Goal: Communication & Community: Answer question/provide support

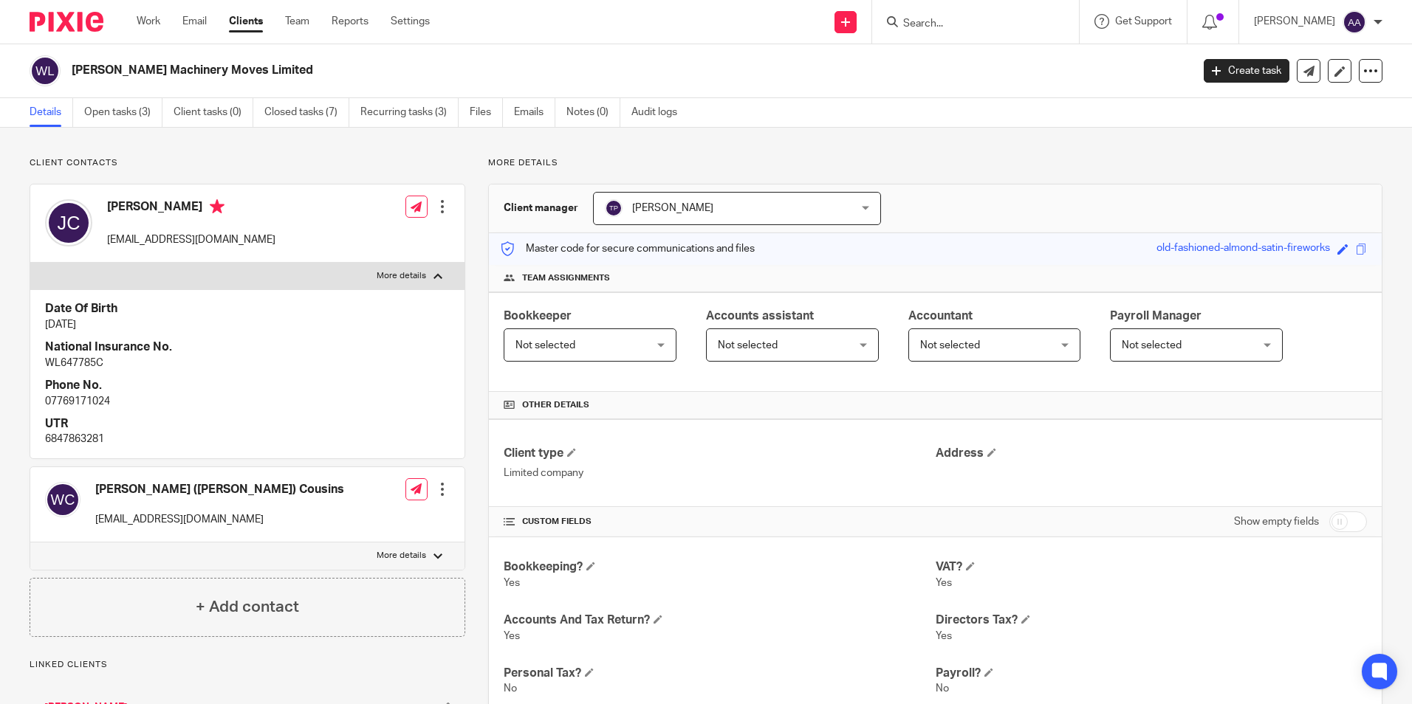
click at [958, 15] on form at bounding box center [980, 22] width 157 height 18
click at [955, 23] on input "Search" at bounding box center [968, 24] width 133 height 13
type input "adam walford"
click at [962, 55] on link at bounding box center [1040, 64] width 283 height 34
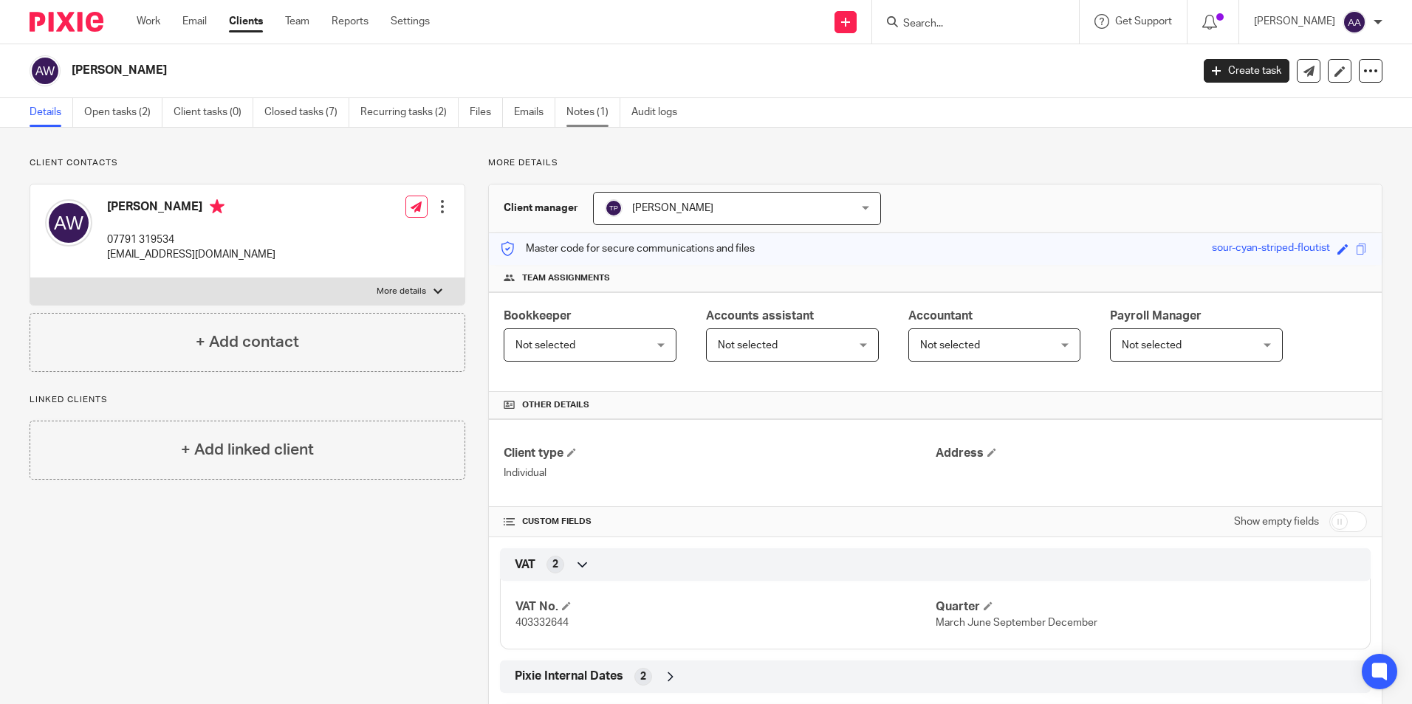
click at [572, 109] on link "Notes (1)" at bounding box center [593, 112] width 54 height 29
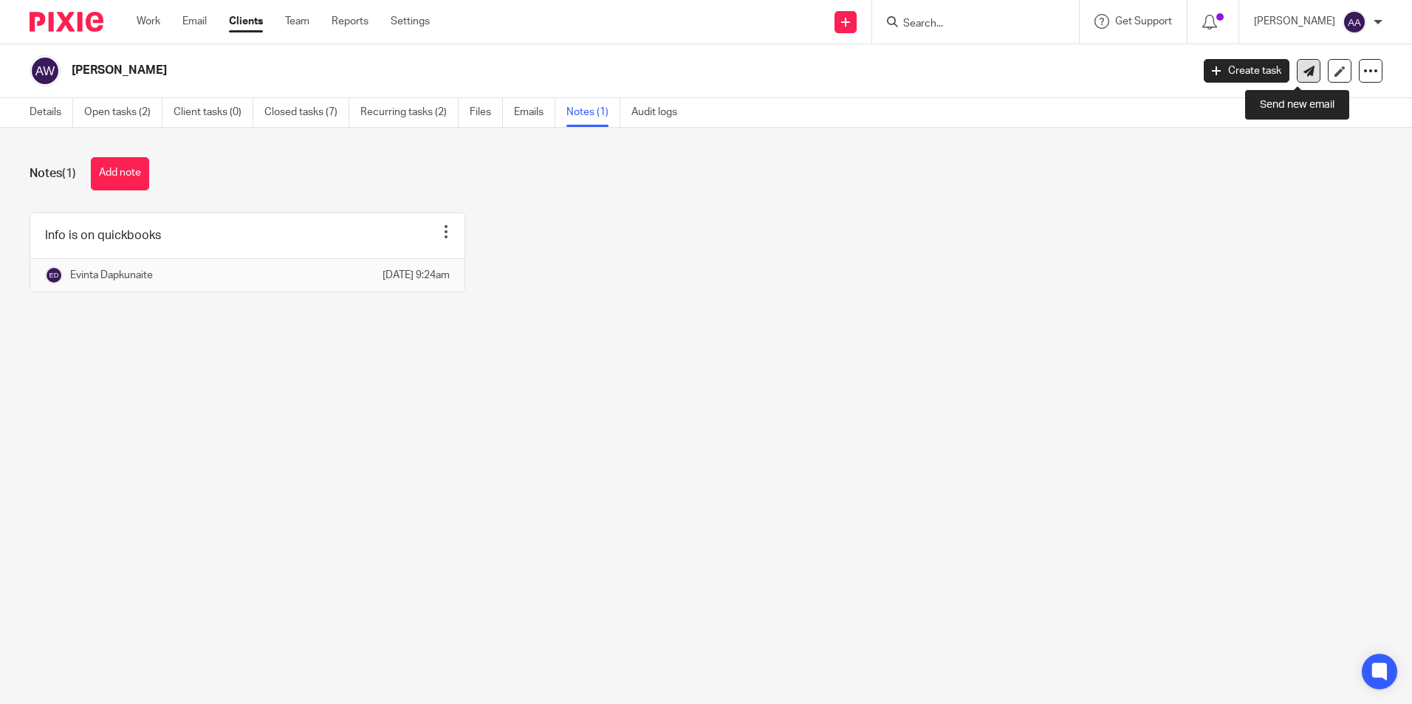
click at [1303, 68] on icon at bounding box center [1308, 71] width 11 height 11
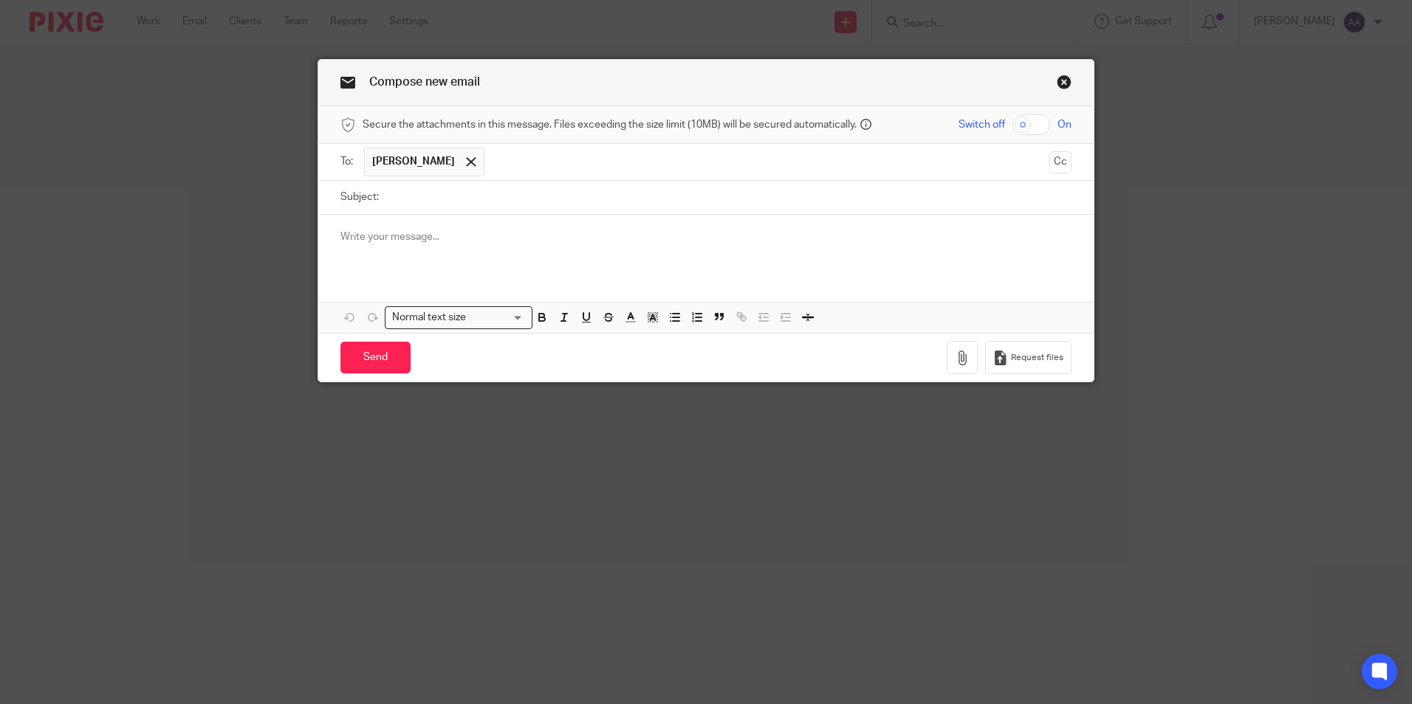
click at [1057, 78] on link "Close this dialog window" at bounding box center [1064, 85] width 15 height 20
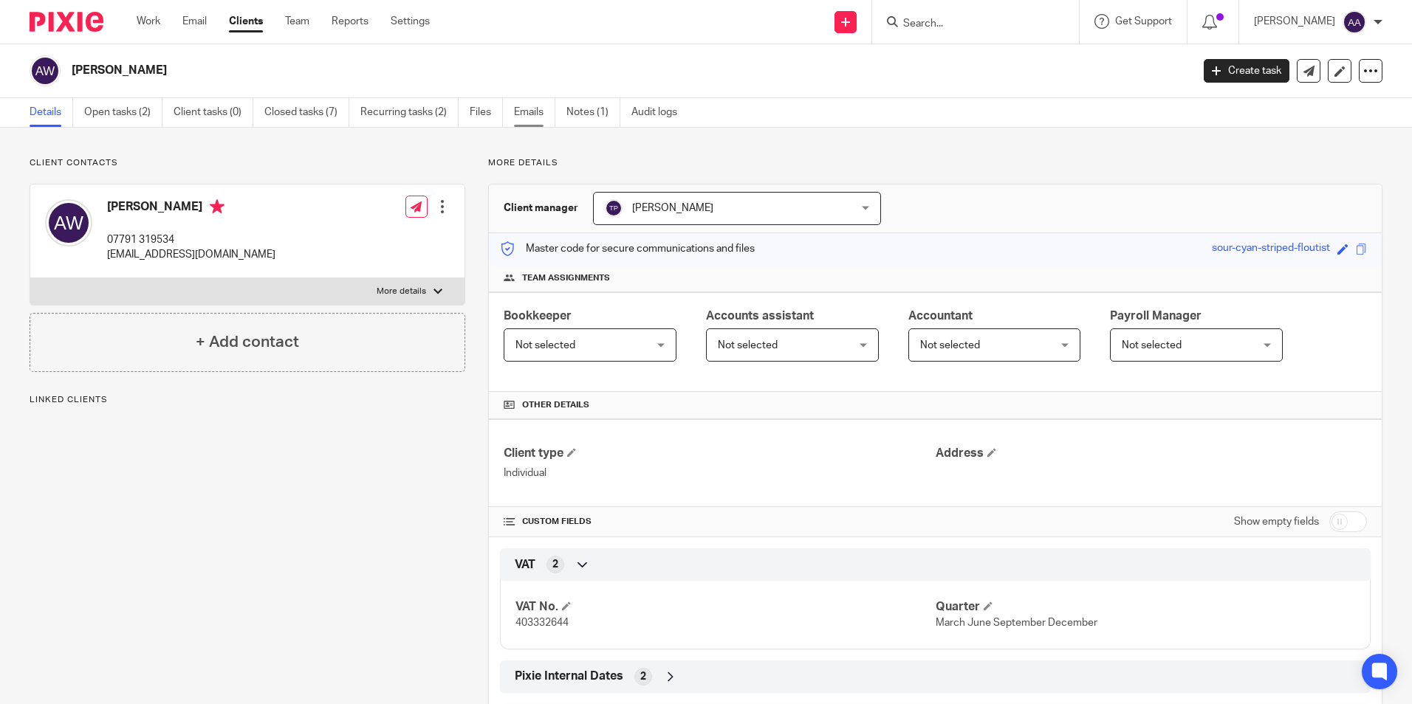
click at [538, 111] on link "Emails" at bounding box center [534, 112] width 41 height 29
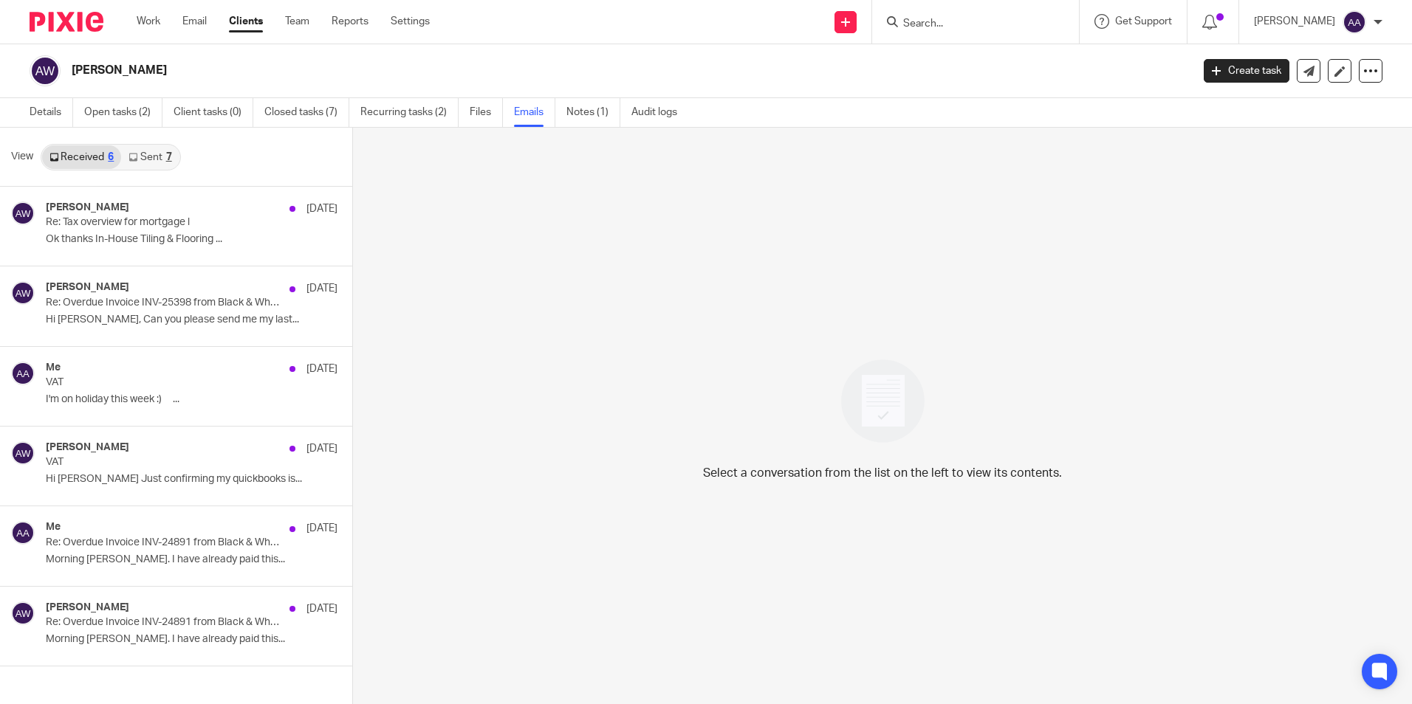
click at [152, 148] on link "Sent 7" at bounding box center [150, 157] width 58 height 24
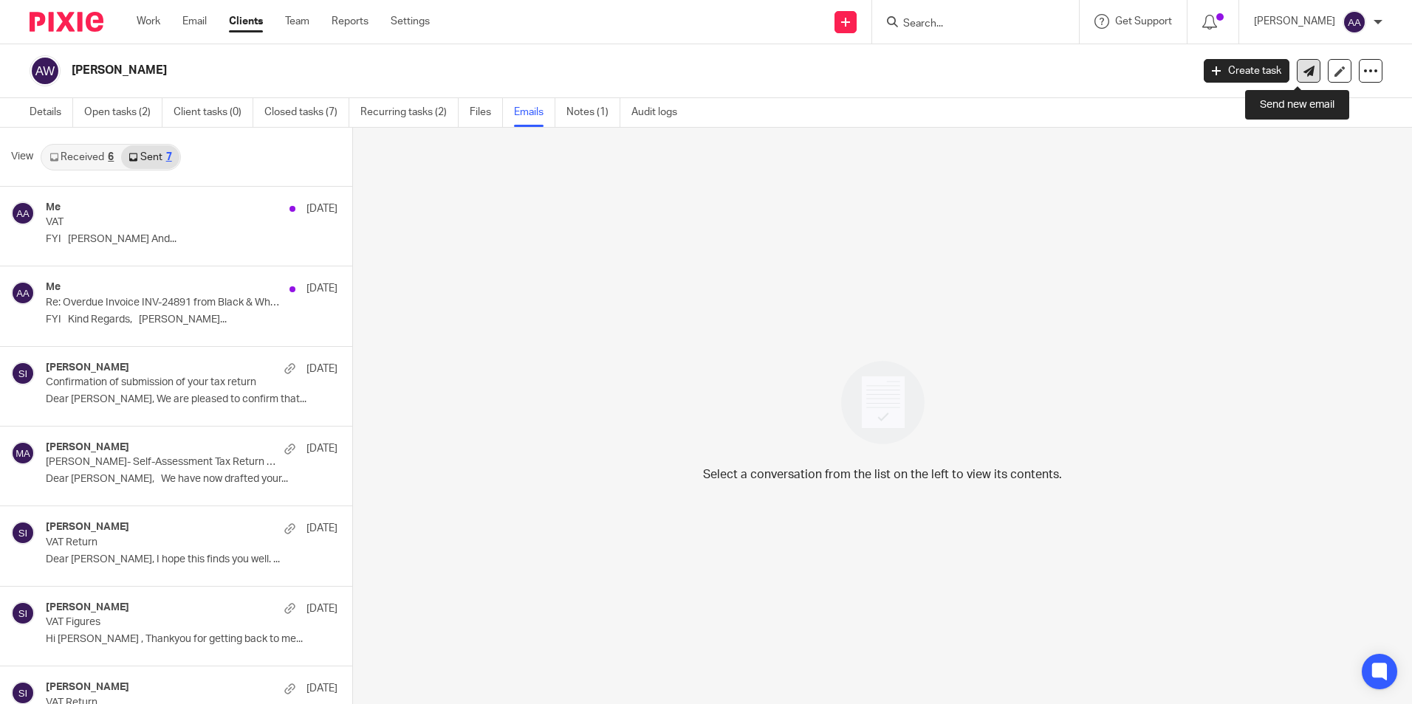
click at [1300, 62] on link at bounding box center [1309, 71] width 24 height 24
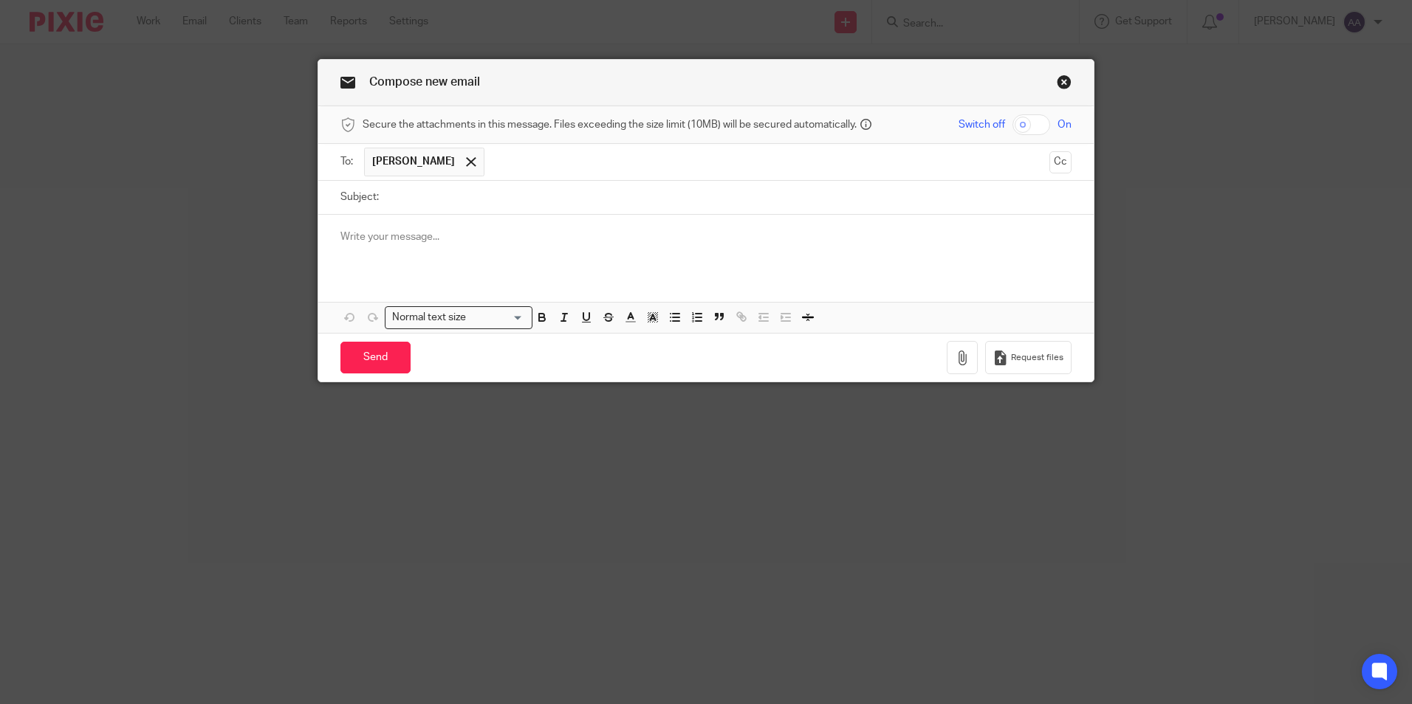
click at [502, 194] on input "Subject:" at bounding box center [728, 197] width 685 height 33
click at [425, 239] on p at bounding box center [705, 237] width 731 height 15
click at [490, 198] on input "Quickbooks Update" at bounding box center [728, 197] width 685 height 33
type input "Quickbooks Update for SATR"
click at [462, 233] on p at bounding box center [705, 237] width 731 height 15
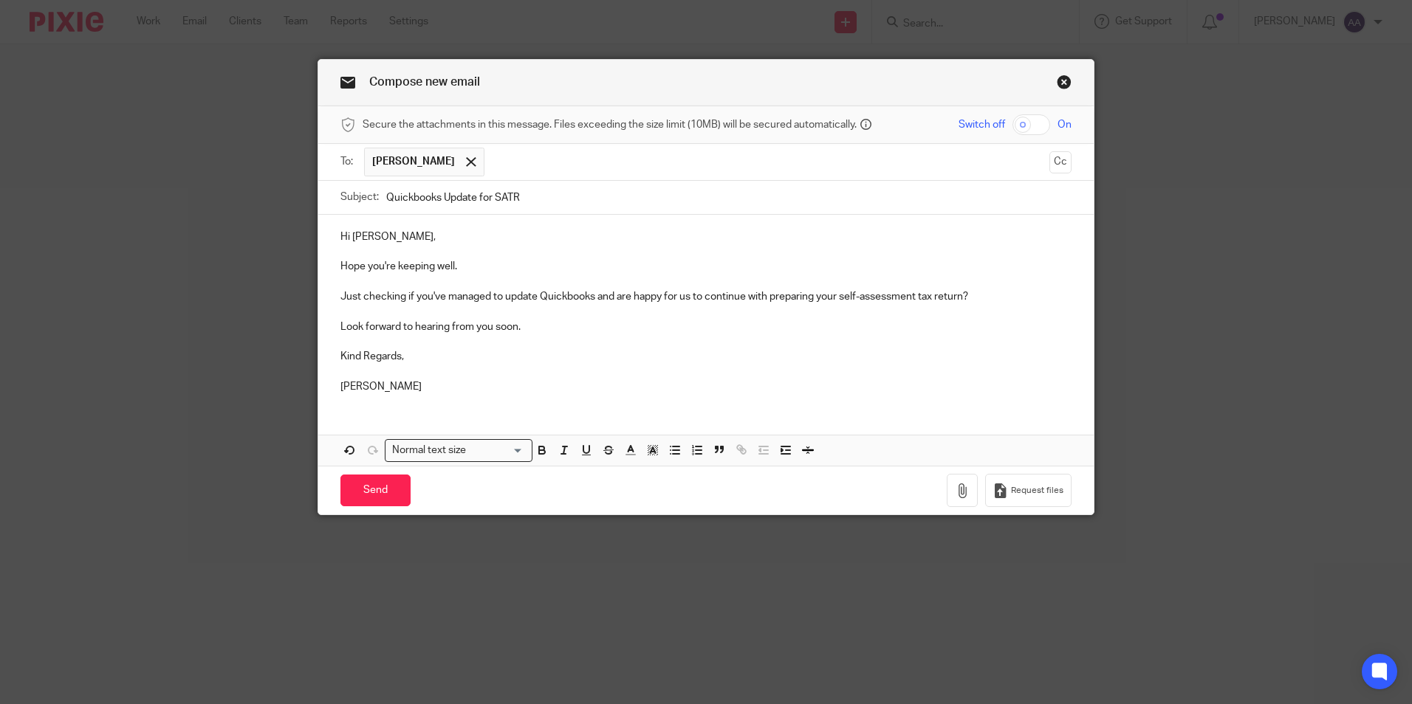
click at [574, 299] on p "Just checking if you've managed to update Quickbooks and are happy for us to co…" at bounding box center [705, 296] width 731 height 15
click at [360, 490] on input "Send" at bounding box center [375, 491] width 70 height 32
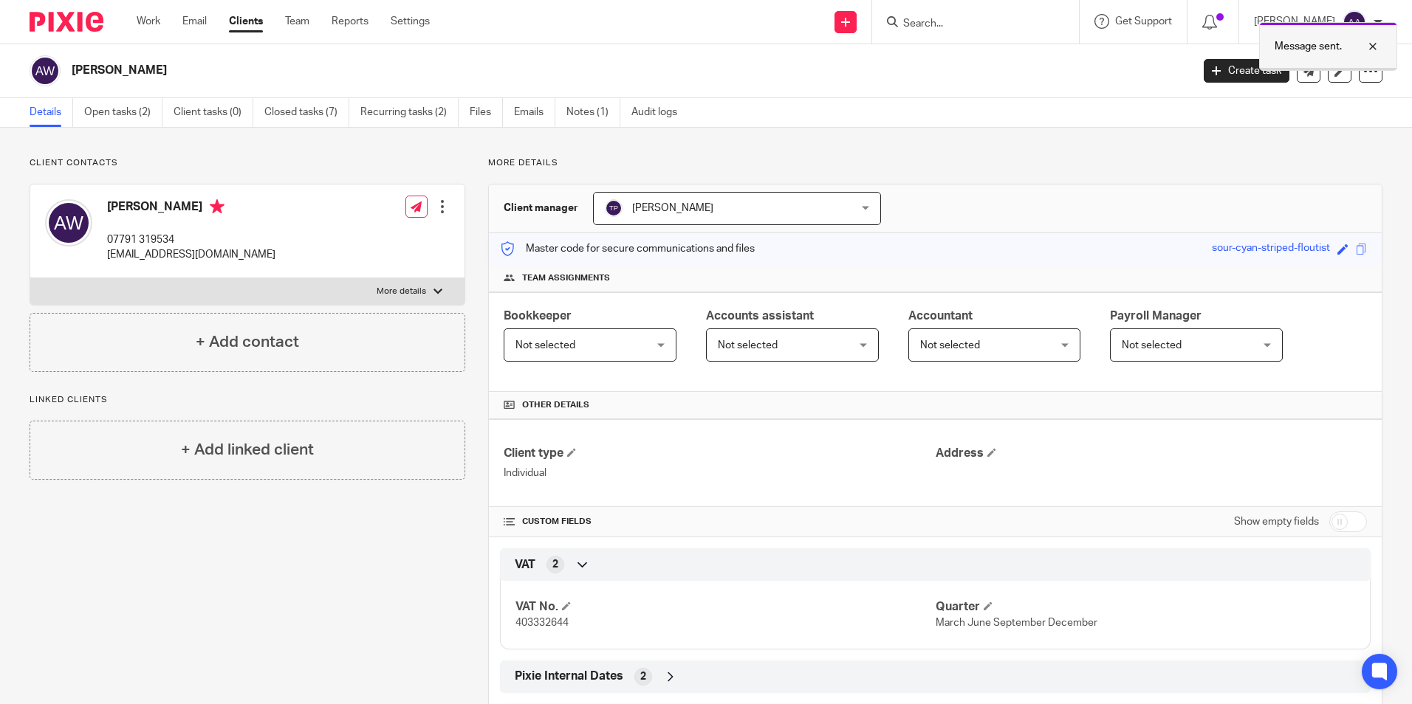
click at [1370, 42] on div at bounding box center [1362, 47] width 40 height 18
click at [977, 147] on div "Client contacts [PERSON_NAME] 07791 319534 [EMAIL_ADDRESS][DOMAIN_NAME] Edit co…" at bounding box center [706, 453] width 1412 height 651
click at [916, 123] on main "[PERSON_NAME] Create task Update from Companies House Export data Merge Archive…" at bounding box center [706, 352] width 1412 height 704
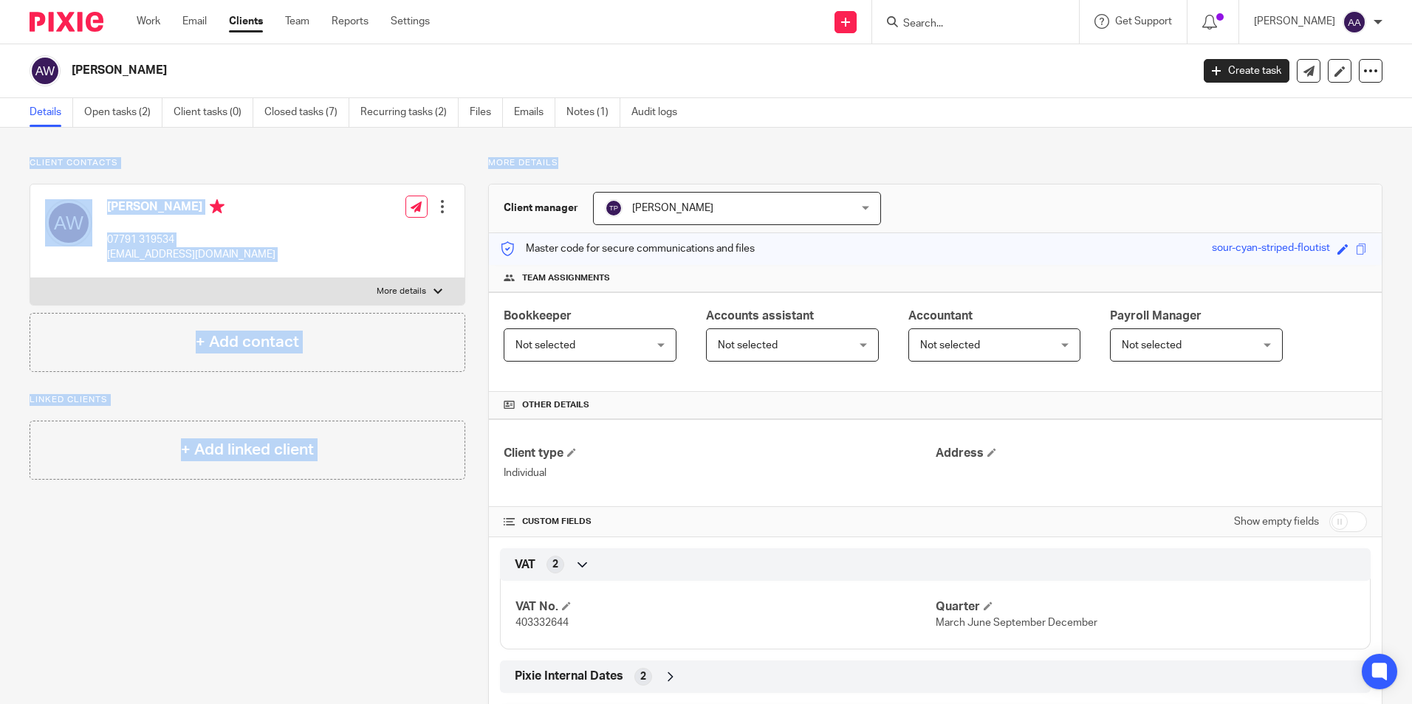
click at [695, 159] on p "More details" at bounding box center [935, 163] width 894 height 12
